Goal: Information Seeking & Learning: Learn about a topic

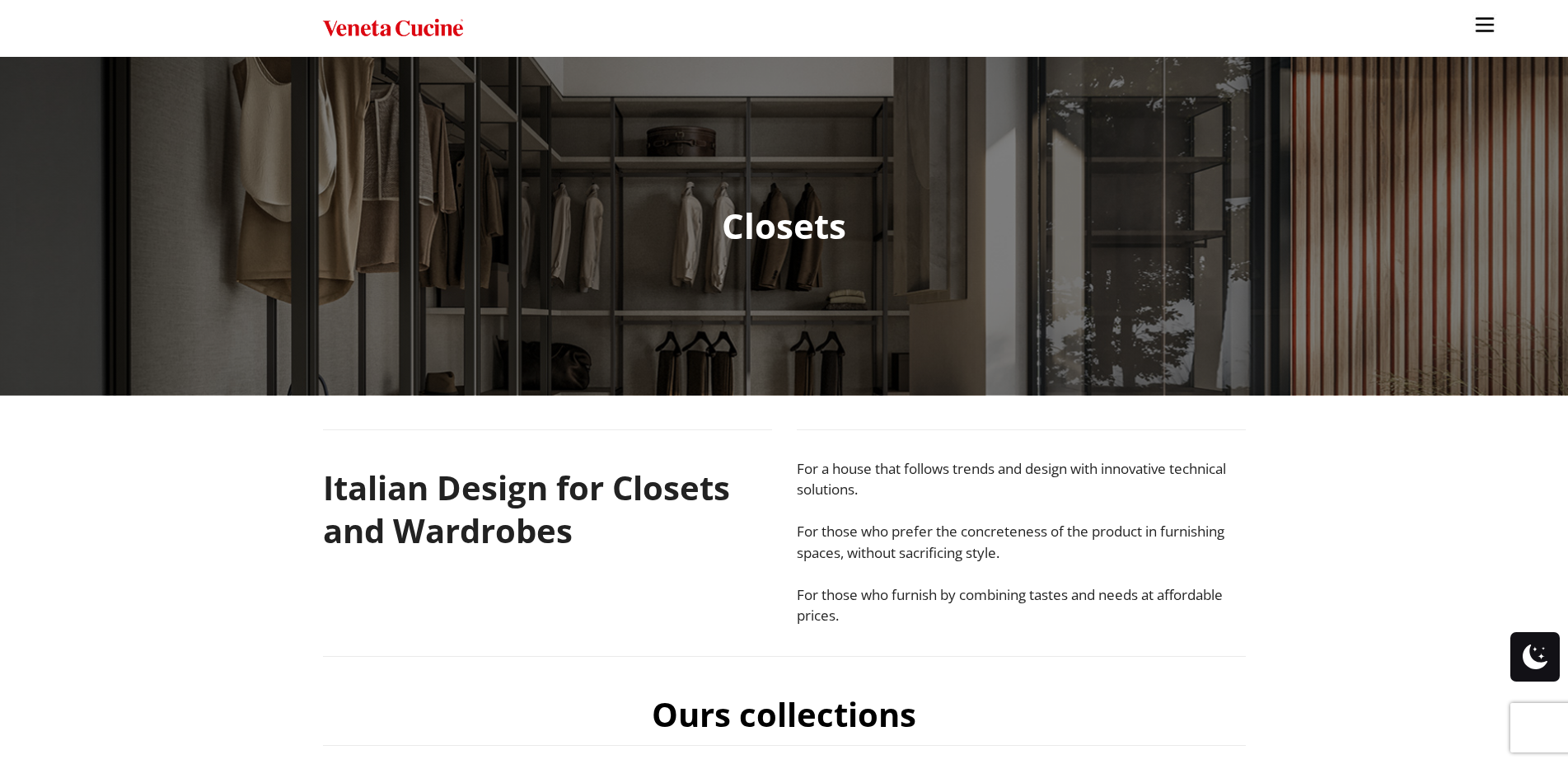
scroll to position [420, 0]
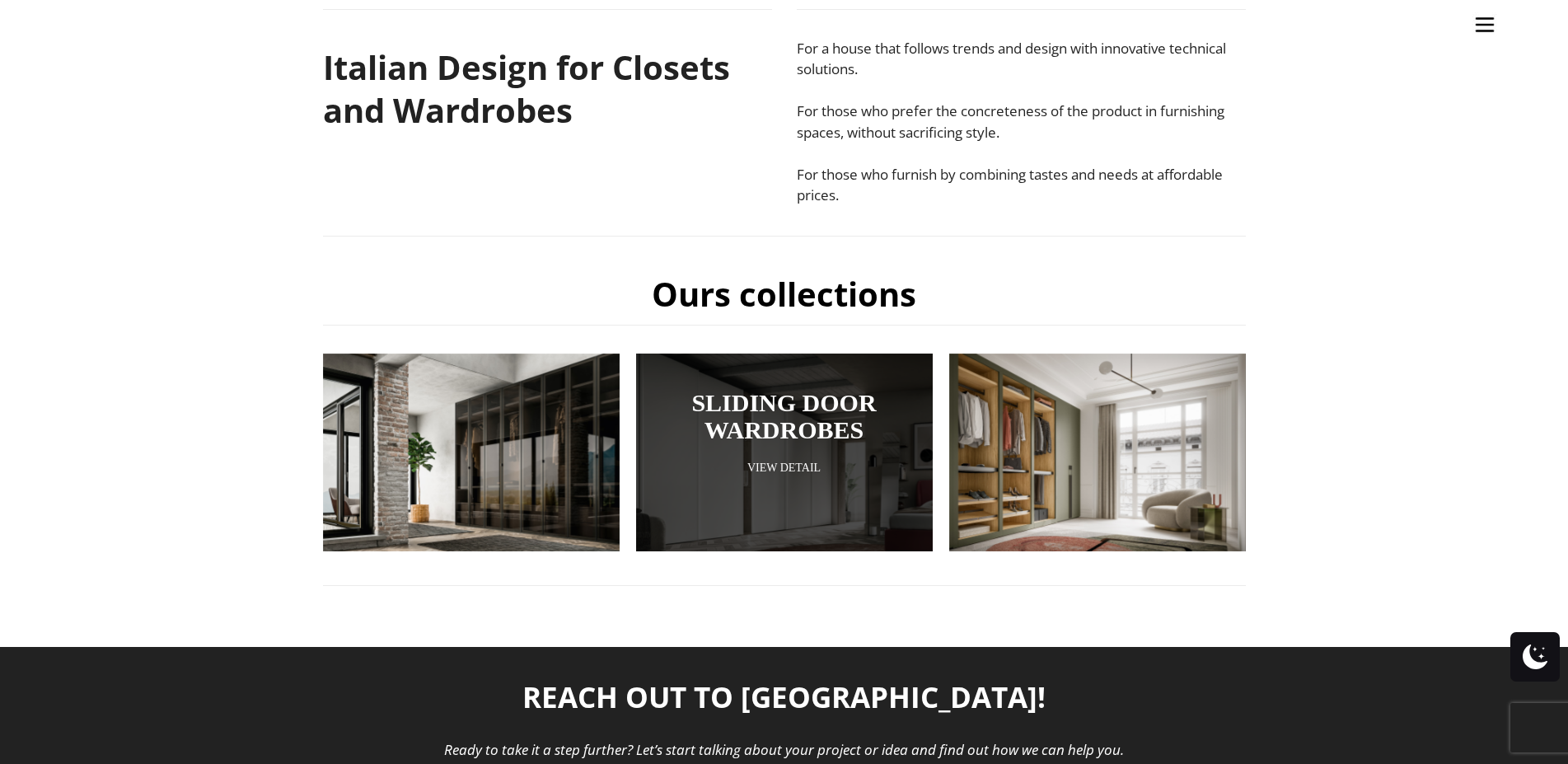
click at [872, 442] on link "Sliding Door Wardrobes" at bounding box center [784, 416] width 214 height 55
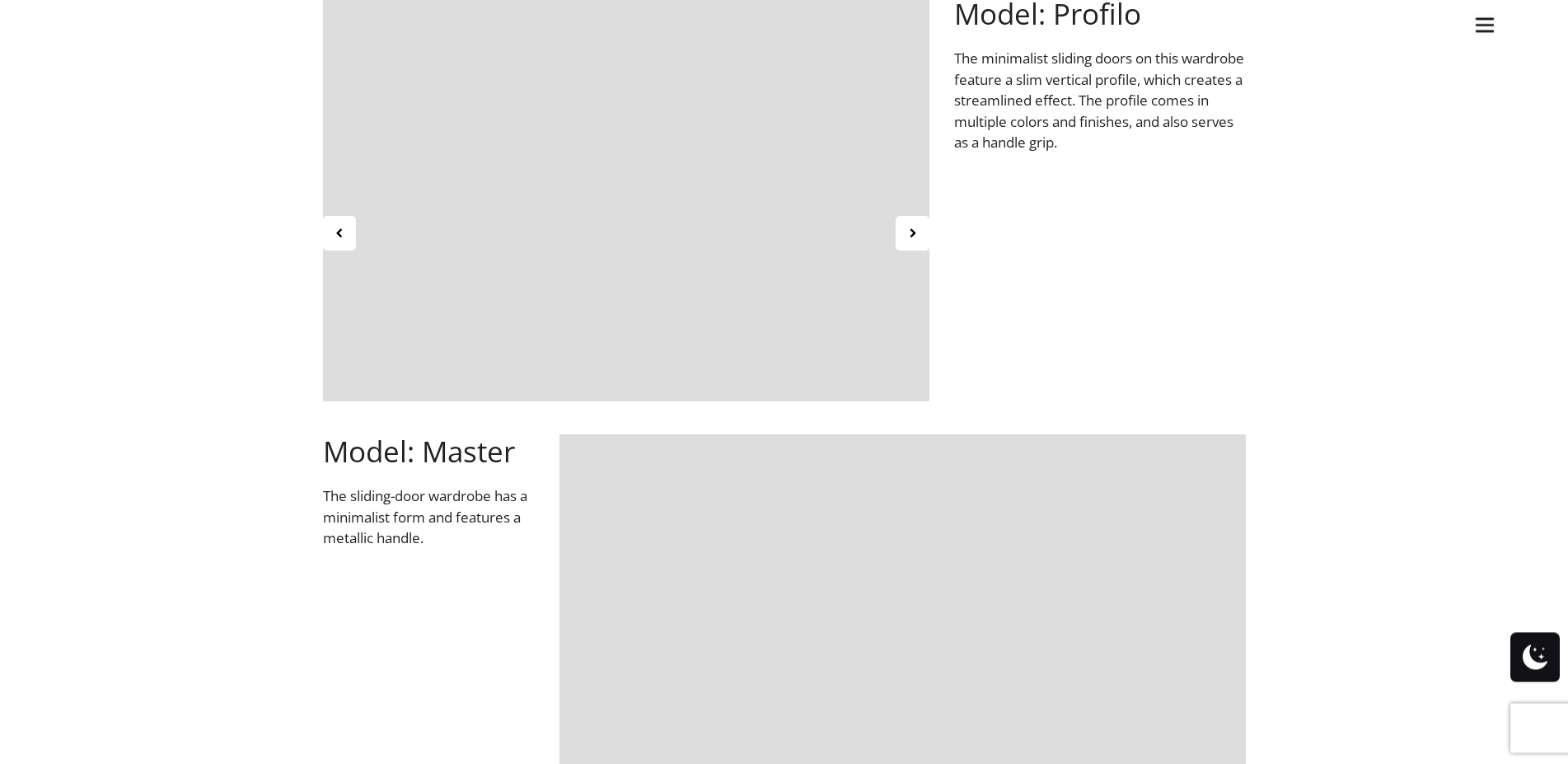
scroll to position [1096, 0]
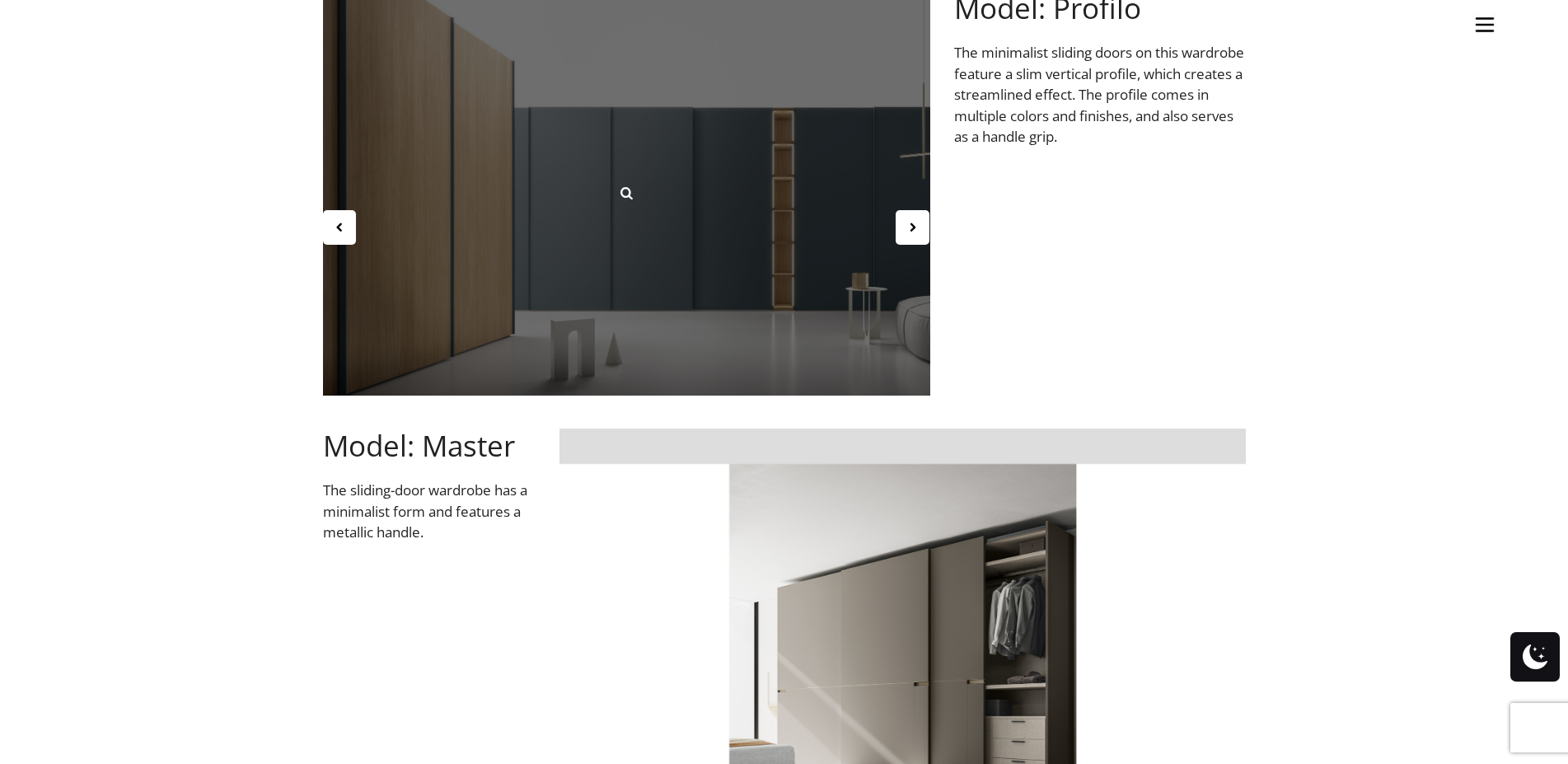
click at [783, 252] on div at bounding box center [627, 193] width 607 height 404
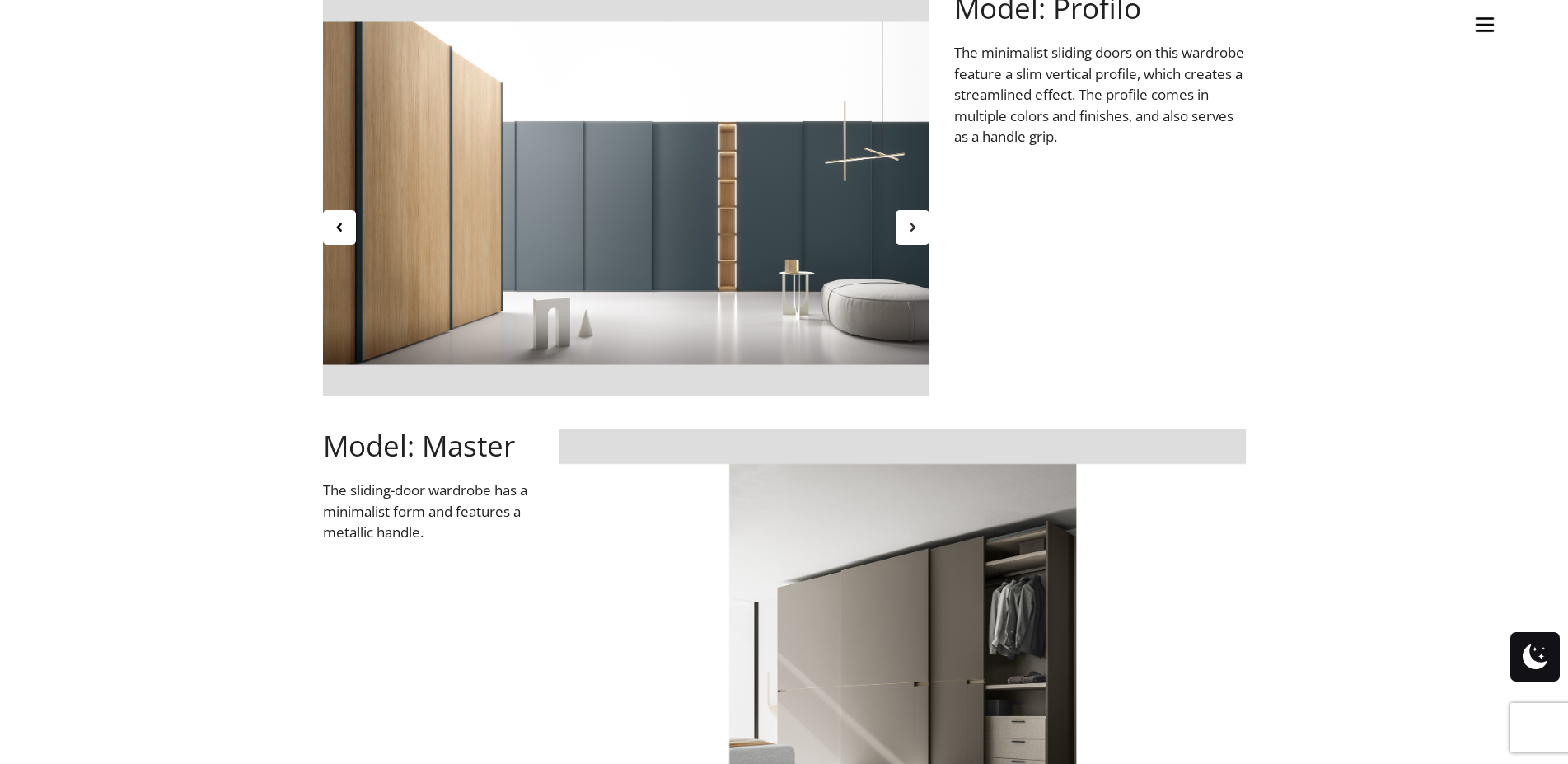
click at [919, 230] on div at bounding box center [912, 227] width 33 height 34
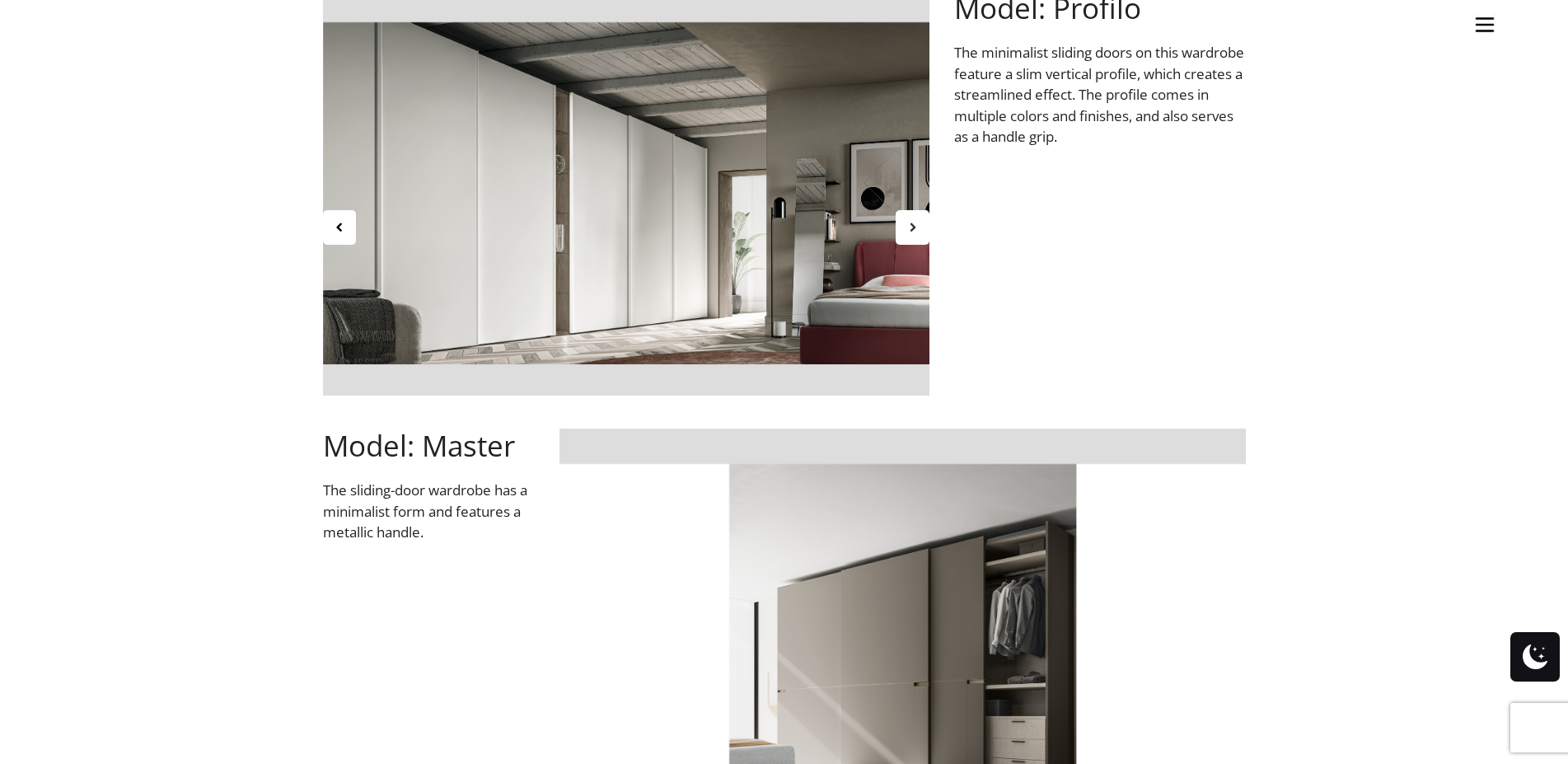
click at [915, 225] on icon at bounding box center [912, 227] width 14 height 14
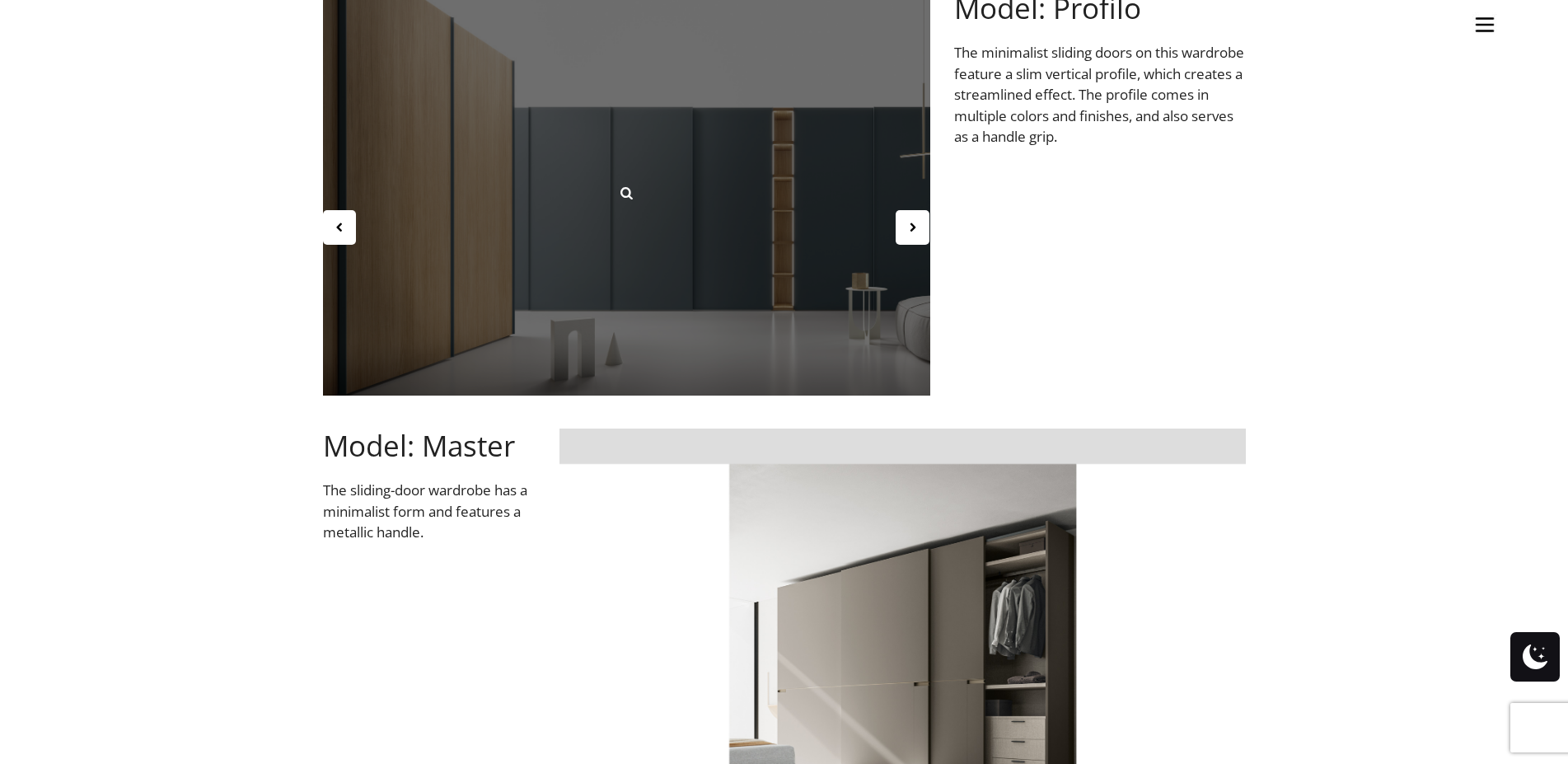
click at [656, 212] on div at bounding box center [627, 193] width 607 height 404
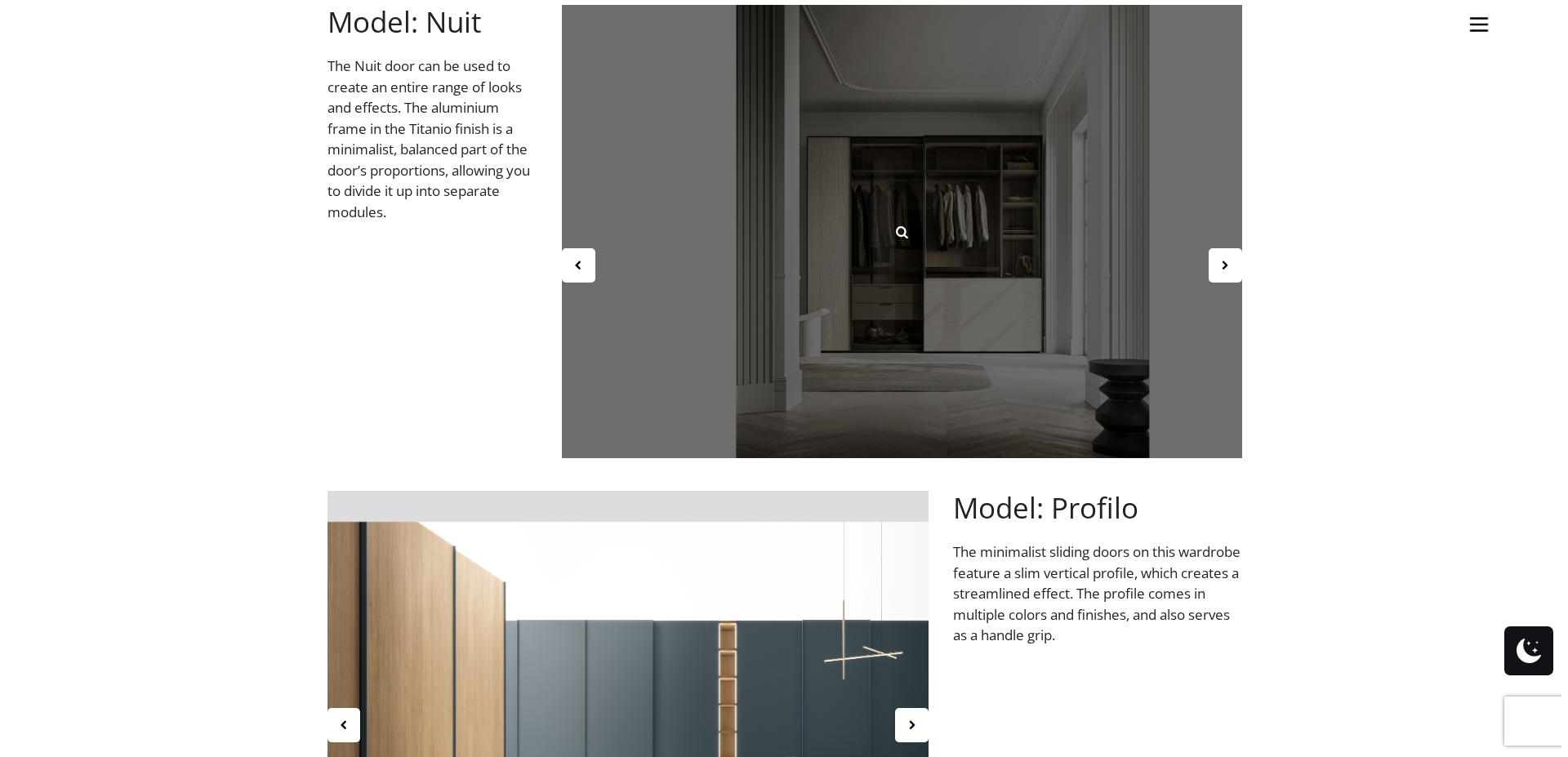
scroll to position [835, 0]
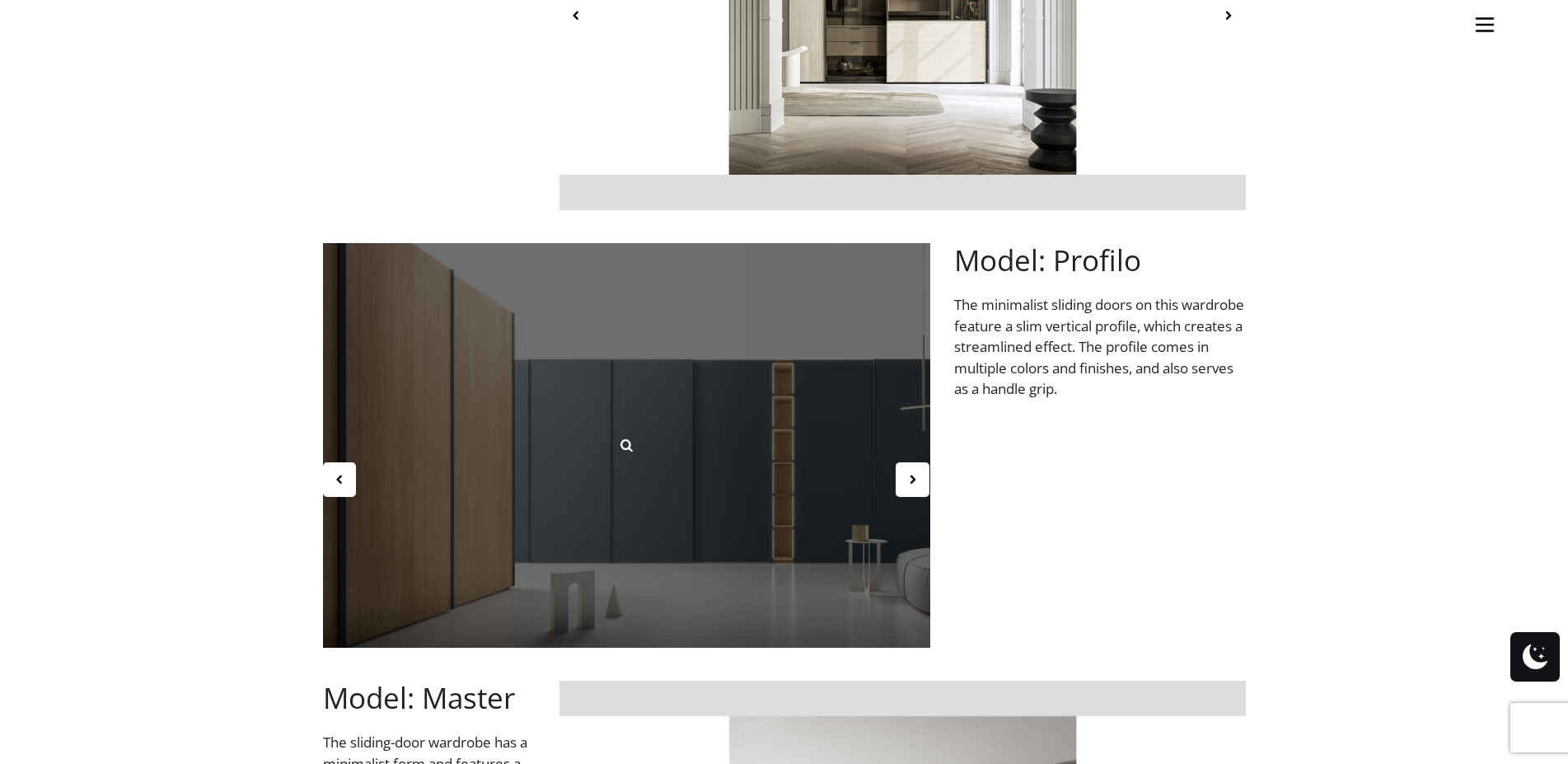
click at [696, 517] on div at bounding box center [627, 444] width 607 height 404
click at [637, 443] on link at bounding box center [626, 444] width 46 height 46
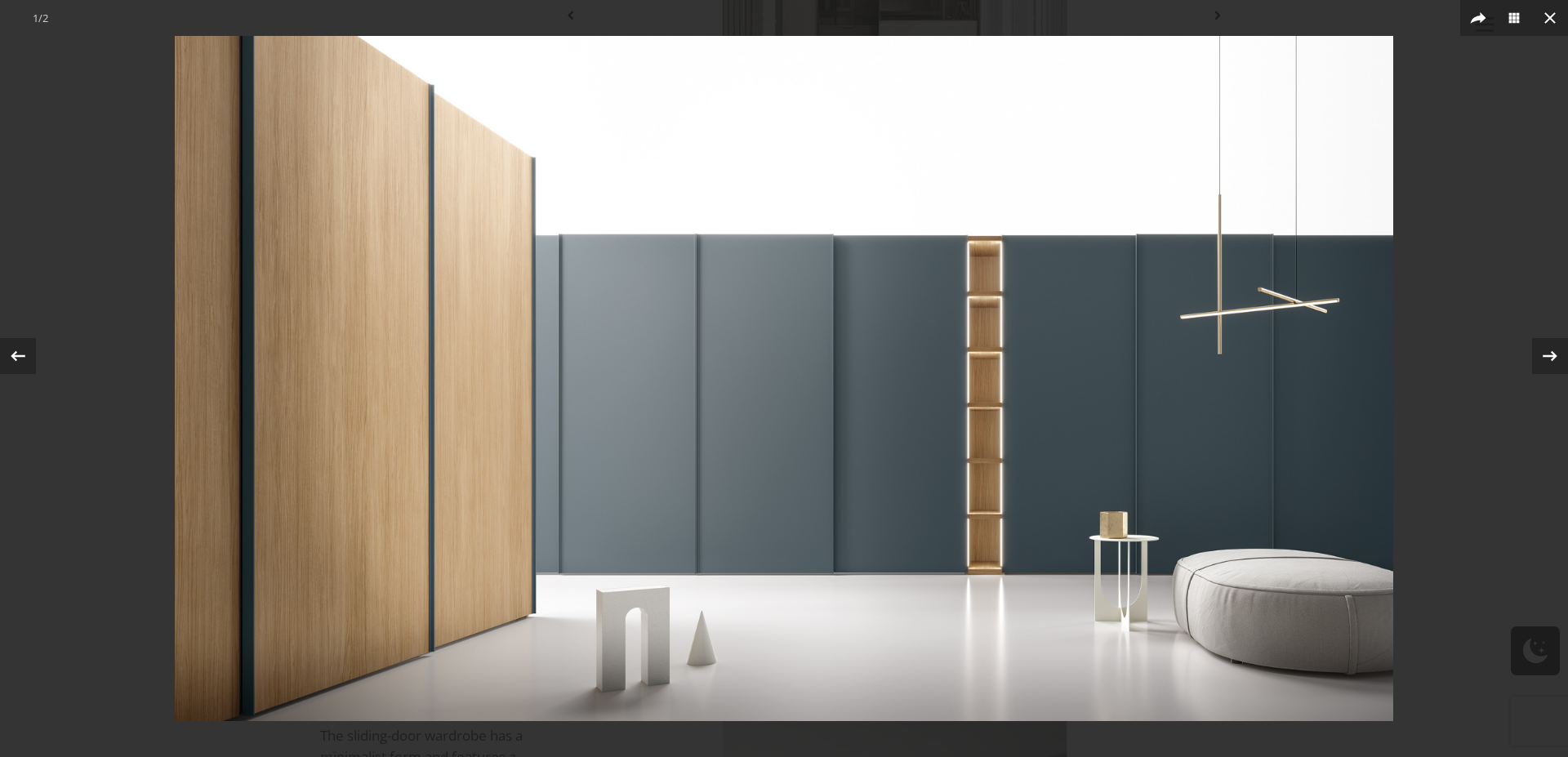
click at [777, 464] on img at bounding box center [784, 378] width 1218 height 685
